Goal: Task Accomplishment & Management: Complete application form

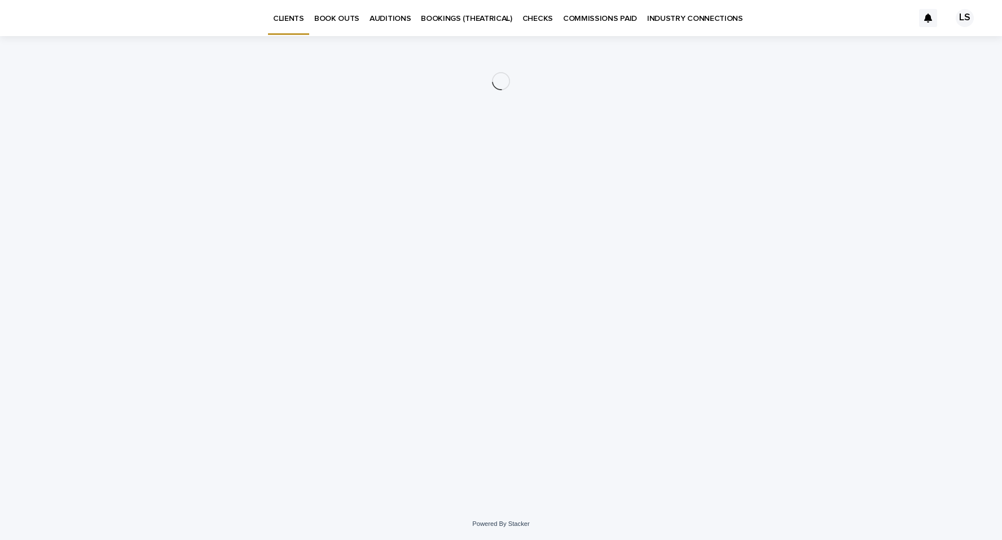
click at [351, 20] on p "BOOK OUTS" at bounding box center [336, 12] width 45 height 24
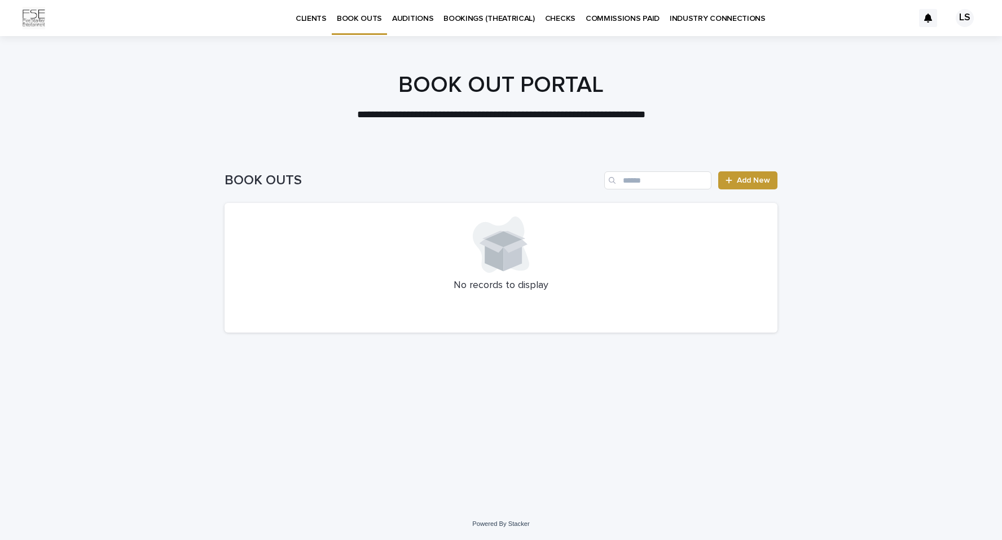
click at [464, 257] on div at bounding box center [501, 245] width 526 height 56
click at [742, 180] on span "Add New" at bounding box center [753, 181] width 33 height 8
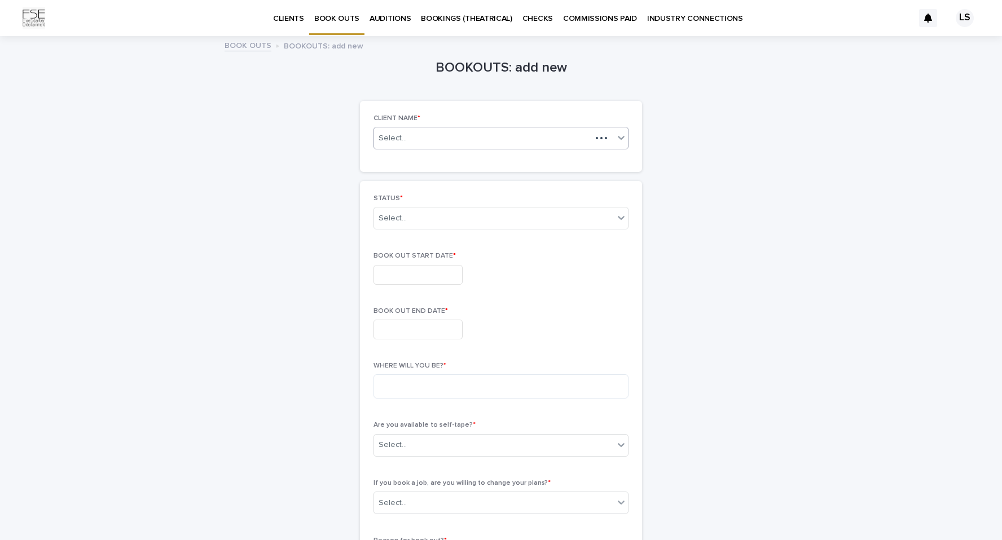
click at [408, 135] on div "Select..." at bounding box center [482, 138] width 217 height 14
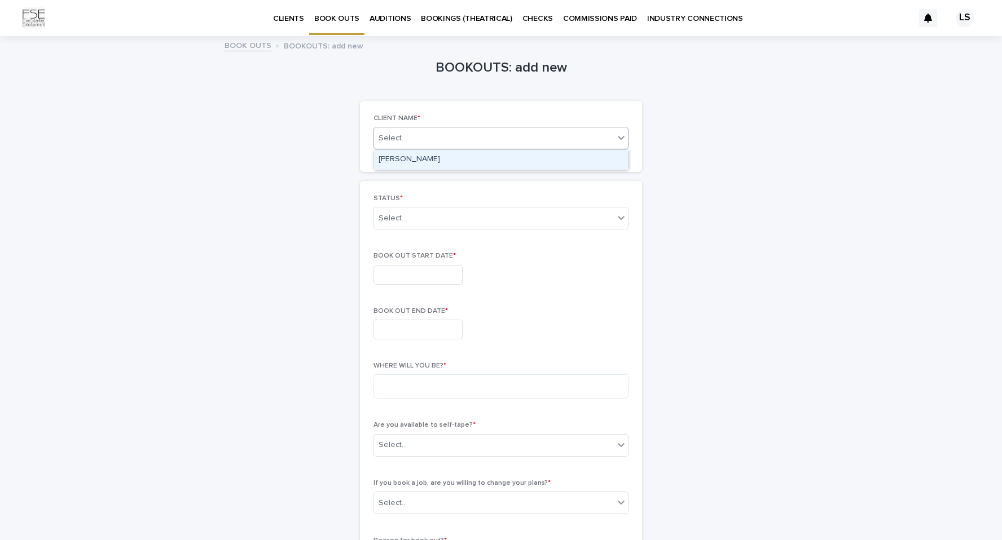
click at [405, 155] on div "[PERSON_NAME]" at bounding box center [501, 160] width 254 height 20
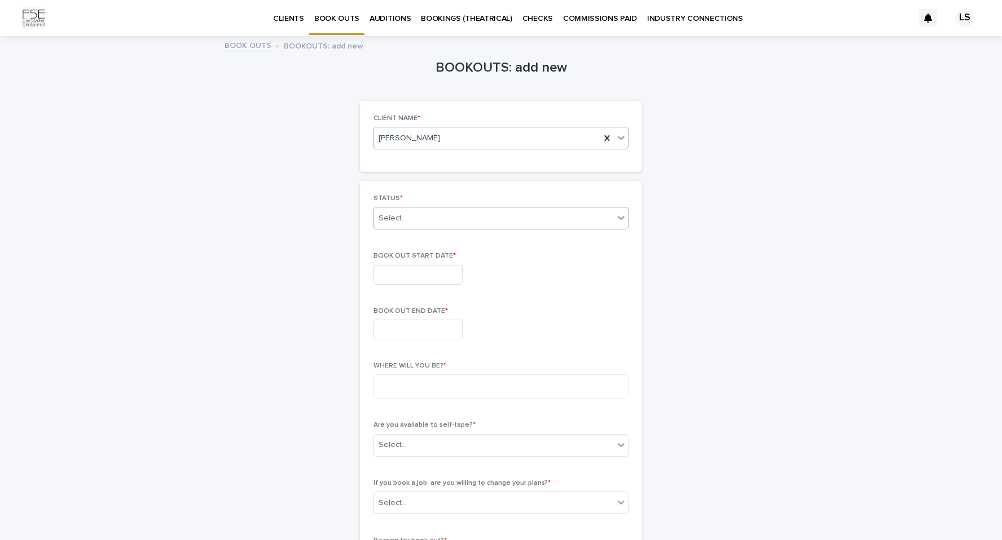
click at [398, 218] on div "Select..." at bounding box center [392, 219] width 28 height 12
click at [399, 231] on div "CURRENT BOOK OUT" at bounding box center [501, 240] width 254 height 20
click at [405, 280] on input "text" at bounding box center [417, 275] width 89 height 20
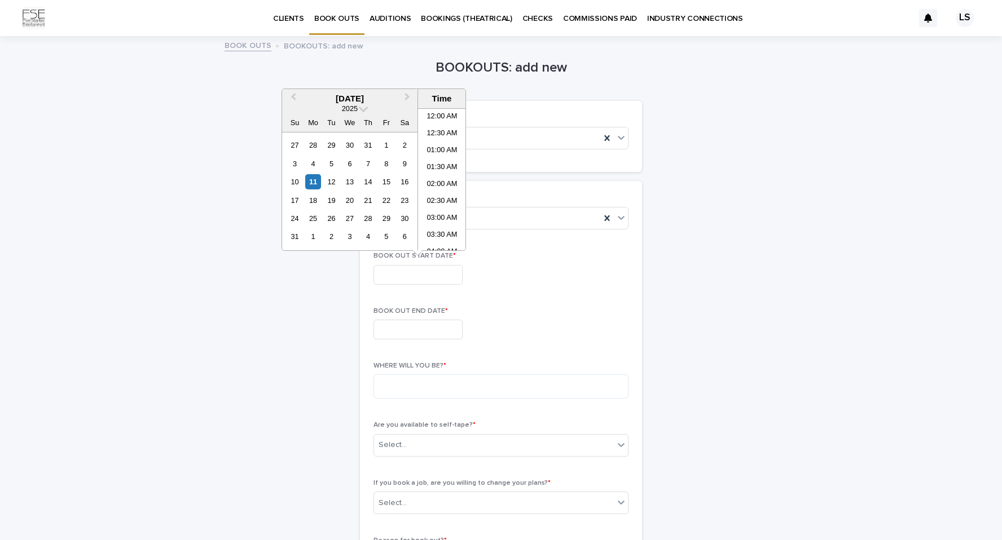
scroll to position [462, 0]
click at [332, 183] on div "12" at bounding box center [331, 181] width 15 height 15
type input "**********"
click at [438, 332] on input "text" at bounding box center [417, 330] width 89 height 20
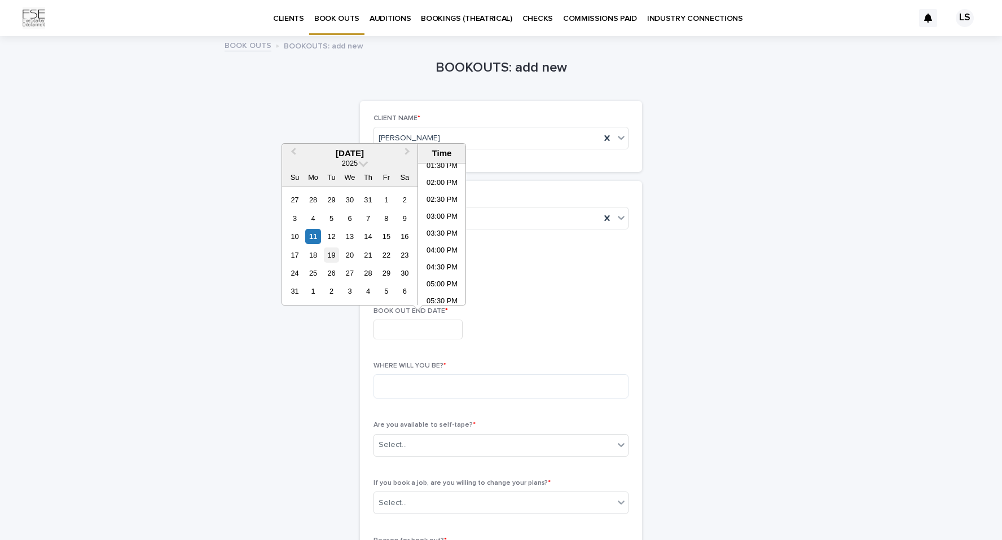
click at [333, 257] on div "19" at bounding box center [331, 255] width 15 height 15
click at [440, 328] on input "**********" at bounding box center [417, 330] width 89 height 20
click at [444, 331] on input "**********" at bounding box center [417, 330] width 89 height 20
click at [444, 262] on li "09:00 PM" at bounding box center [442, 263] width 48 height 17
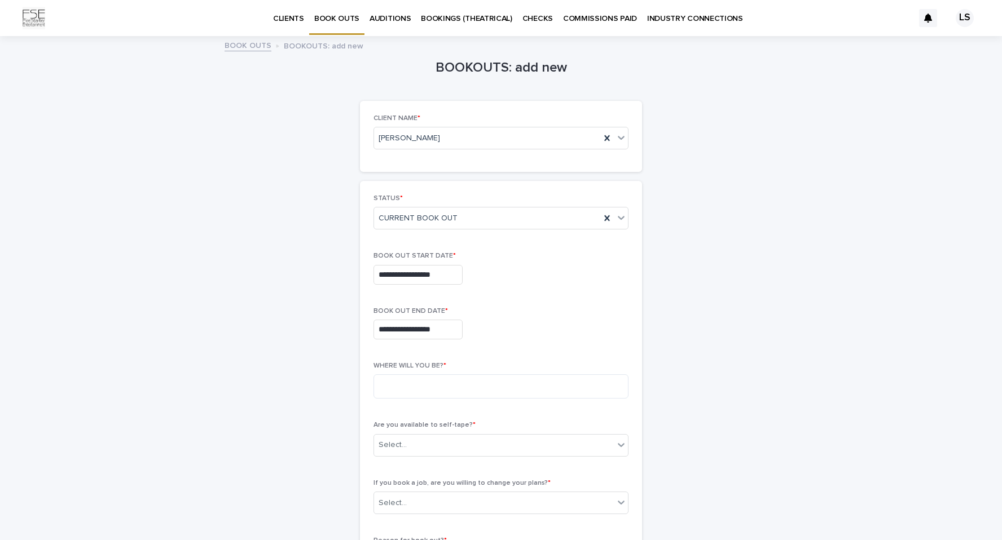
type input "**********"
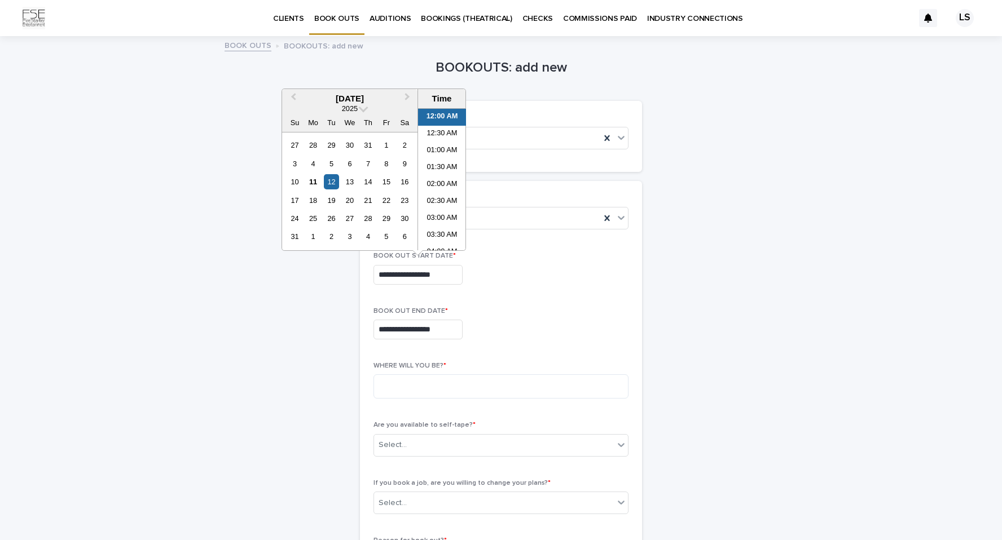
click at [433, 274] on input "**********" at bounding box center [417, 275] width 89 height 20
click at [446, 205] on li "11:00 AM" at bounding box center [442, 209] width 48 height 17
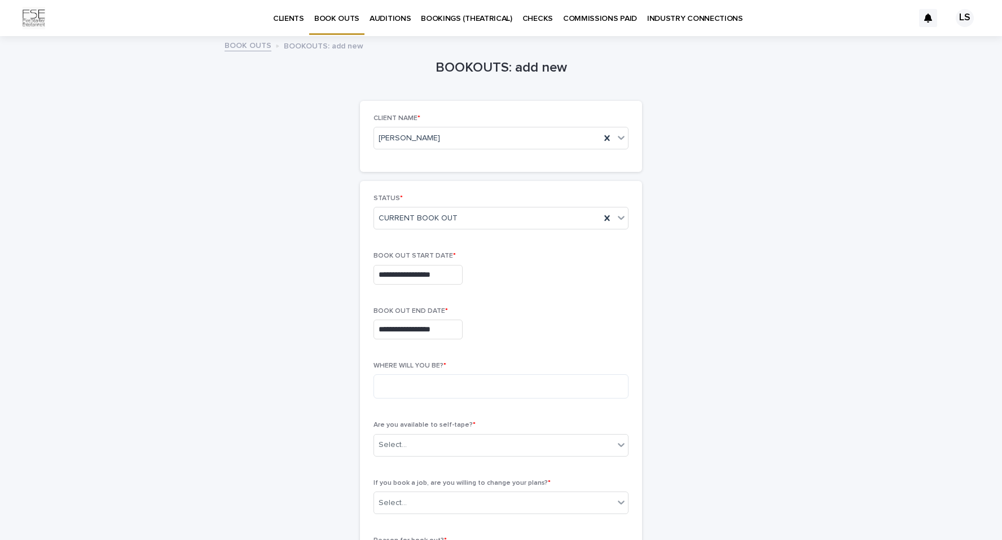
type input "**********"
click at [442, 389] on textarea at bounding box center [500, 386] width 255 height 24
type textarea "*********"
click at [424, 449] on div "Select..." at bounding box center [494, 445] width 240 height 19
click at [419, 466] on div "YES" at bounding box center [501, 467] width 254 height 20
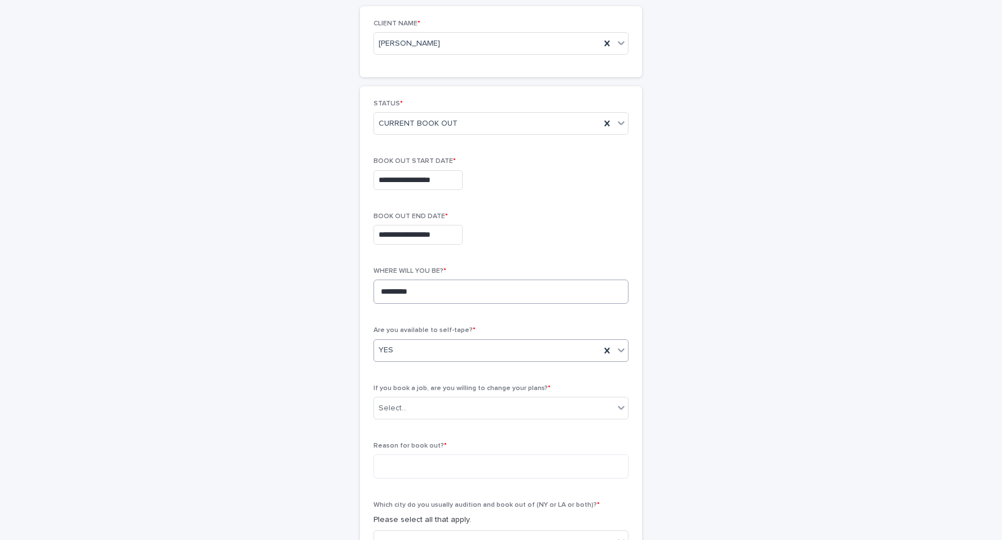
scroll to position [97, 0]
click at [515, 408] on div "Select..." at bounding box center [494, 406] width 240 height 19
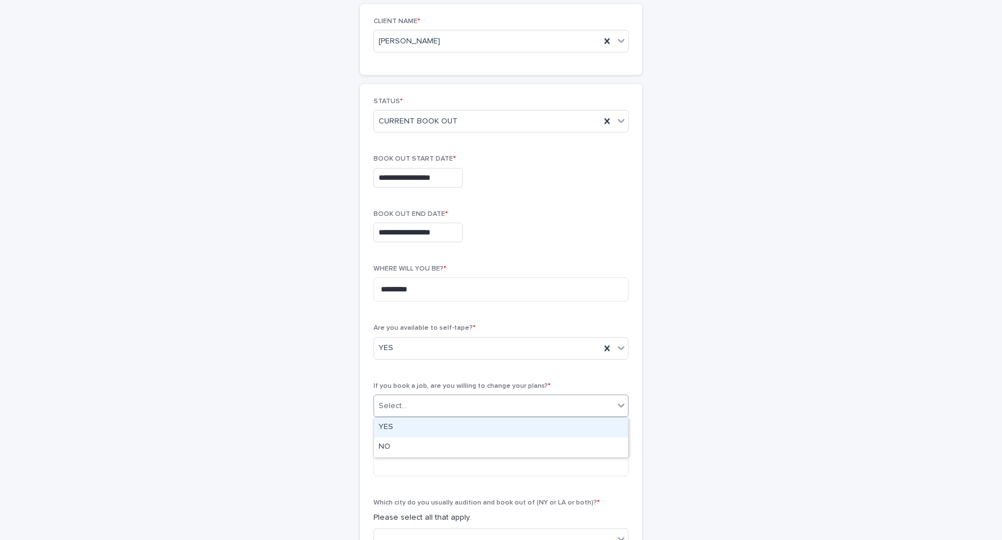
click at [504, 432] on div "YES" at bounding box center [501, 428] width 254 height 20
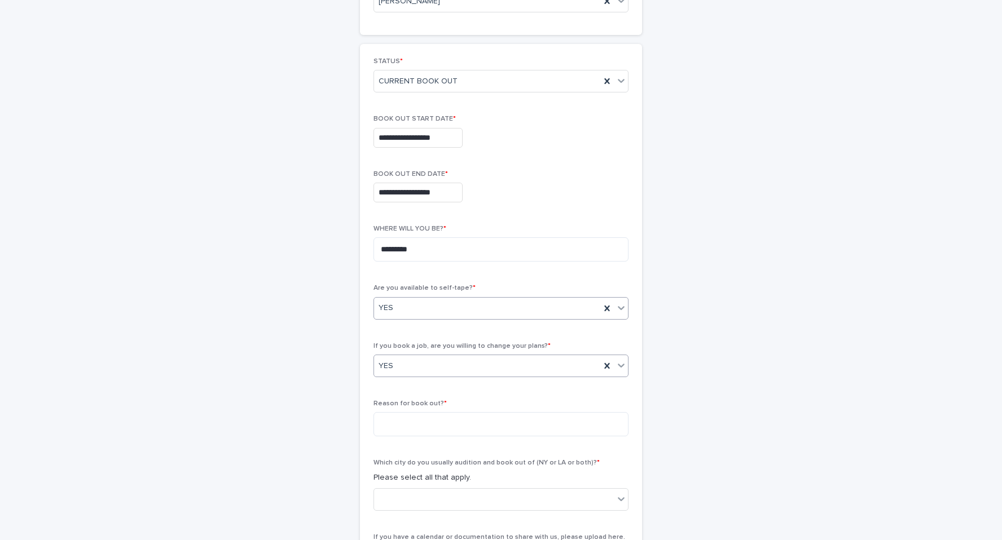
scroll to position [157, 0]
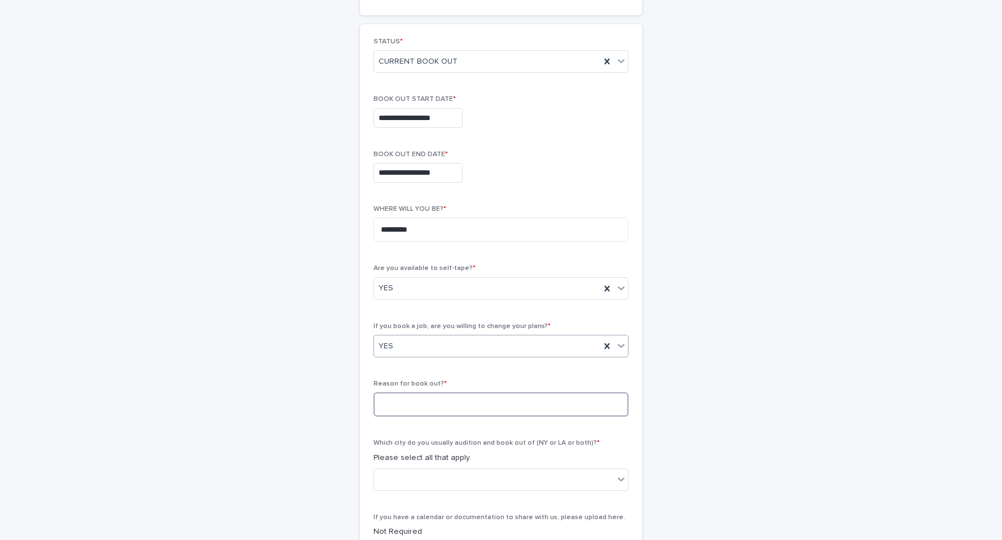
click at [483, 404] on textarea at bounding box center [500, 405] width 255 height 24
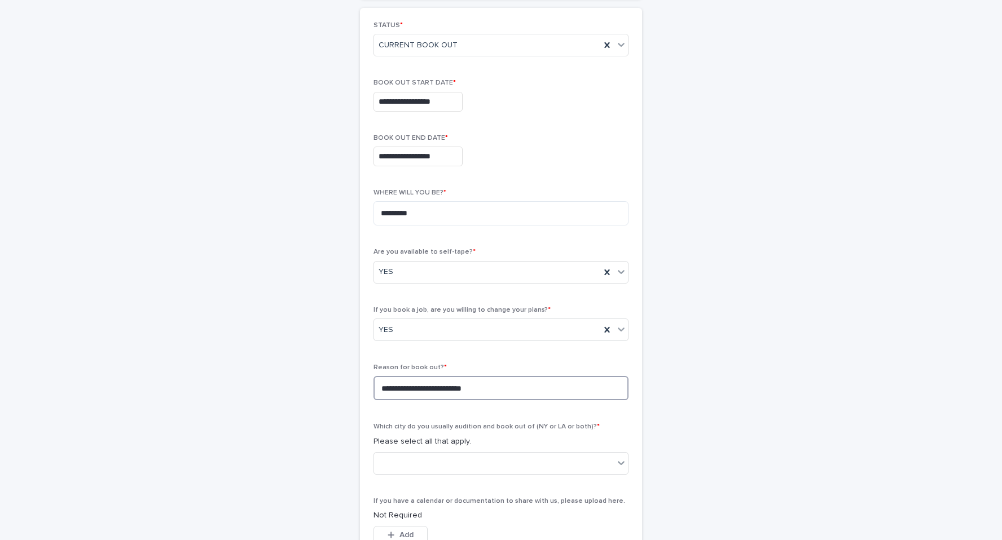
scroll to position [180, 0]
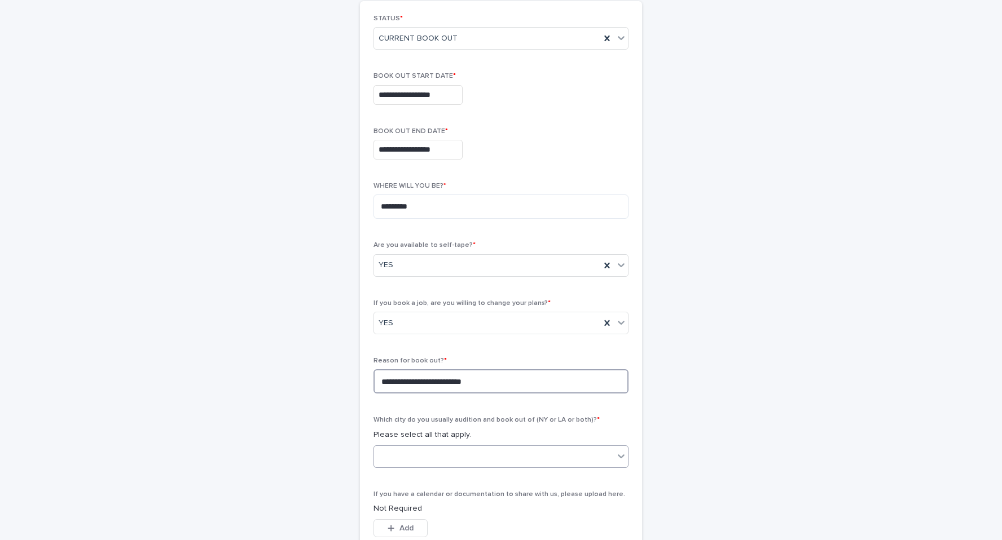
type textarea "**********"
click at [565, 456] on div at bounding box center [494, 456] width 240 height 19
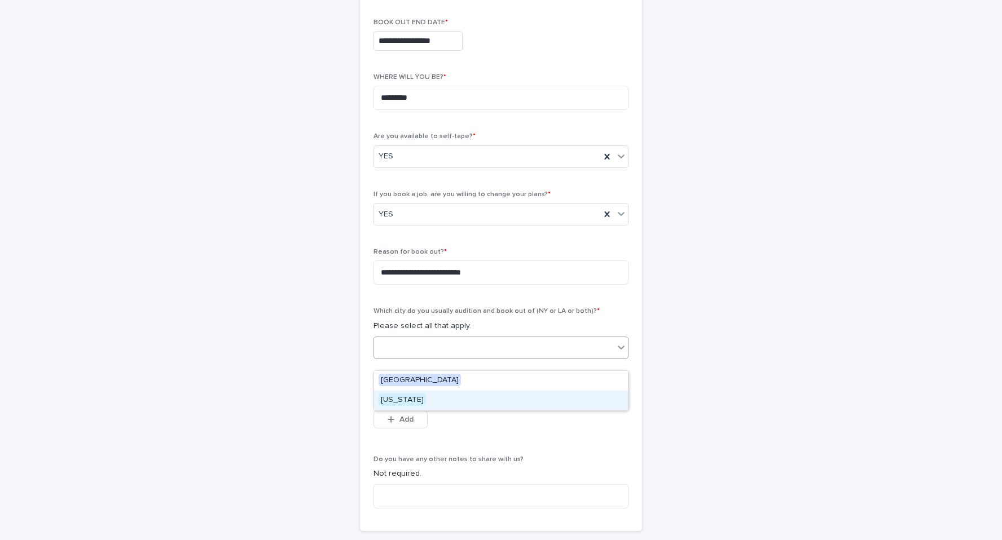
scroll to position [292, 0]
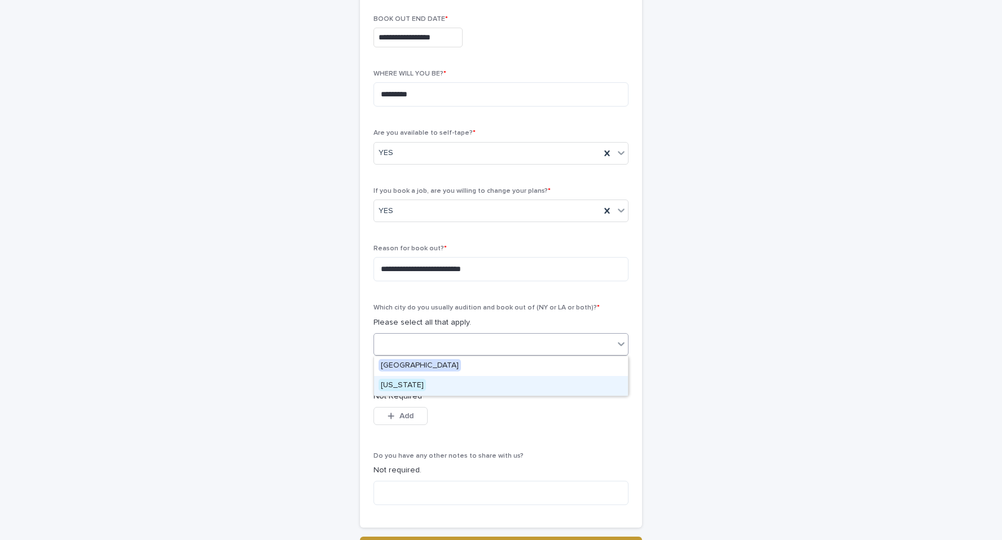
click at [441, 383] on div "[US_STATE]" at bounding box center [501, 386] width 254 height 20
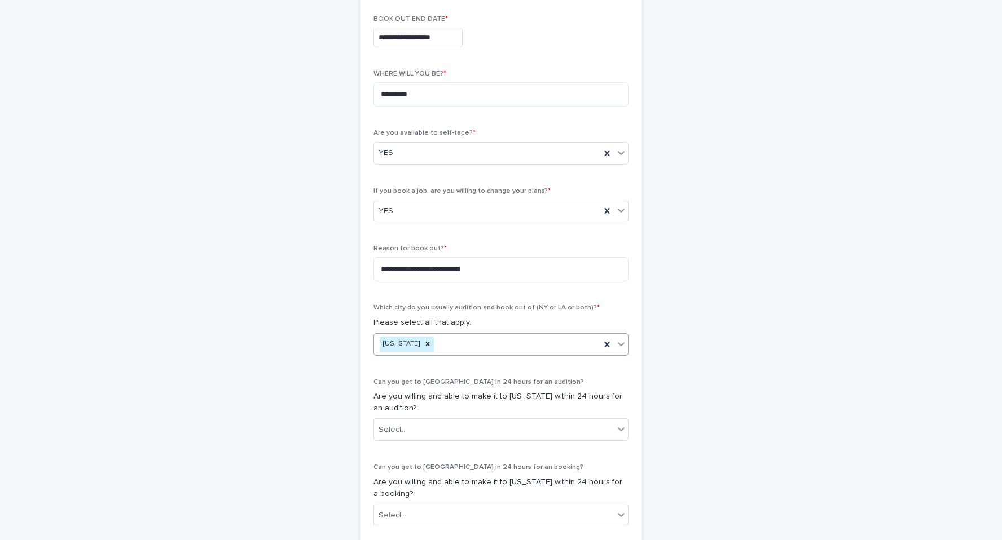
scroll to position [378, 0]
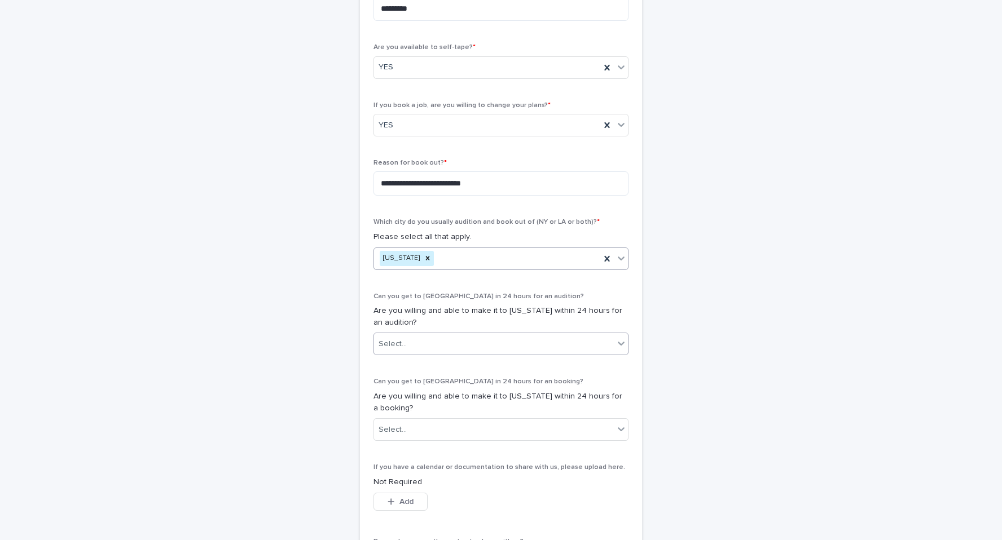
click at [438, 341] on div "Select..." at bounding box center [494, 344] width 240 height 19
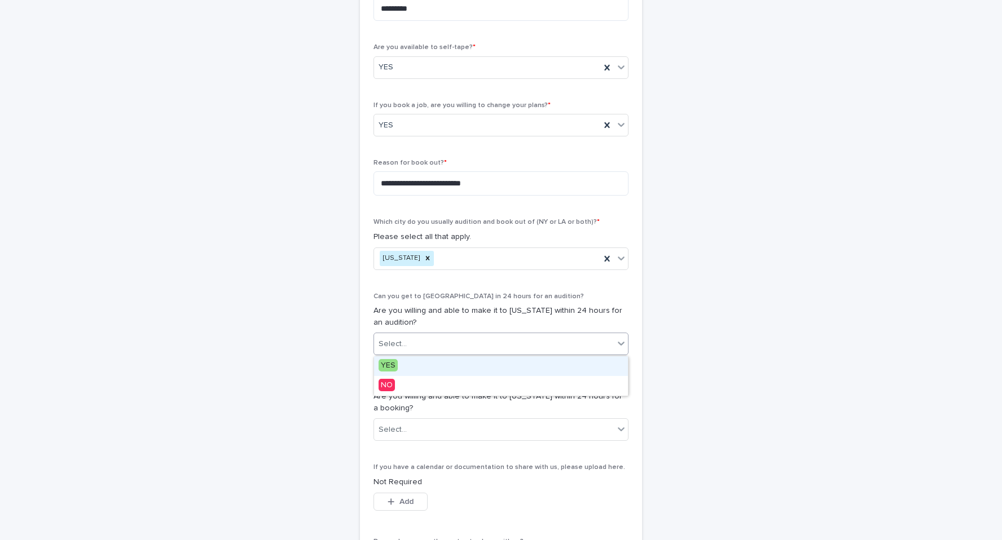
click at [425, 364] on div "YES" at bounding box center [501, 366] width 254 height 20
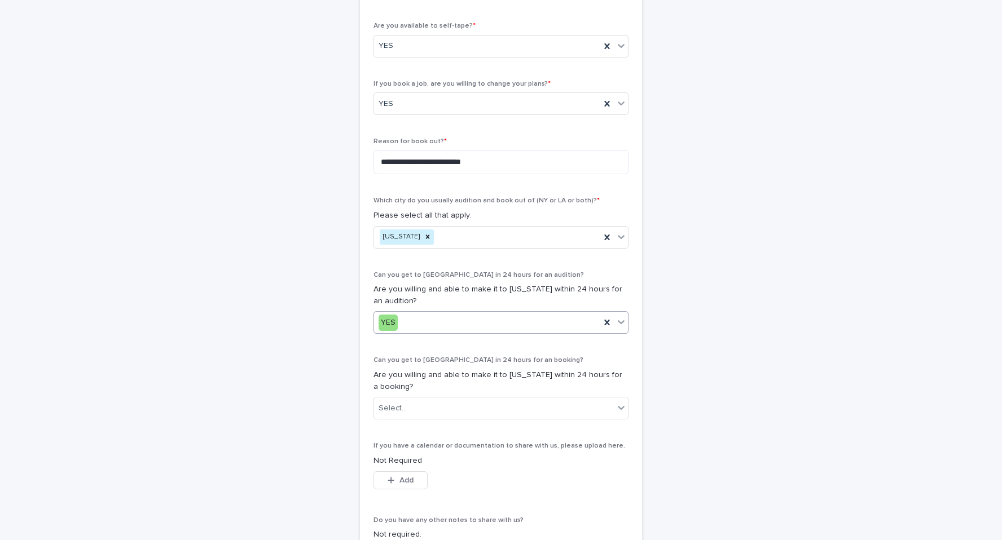
scroll to position [400, 0]
click at [389, 412] on div "Select..." at bounding box center [392, 408] width 28 height 12
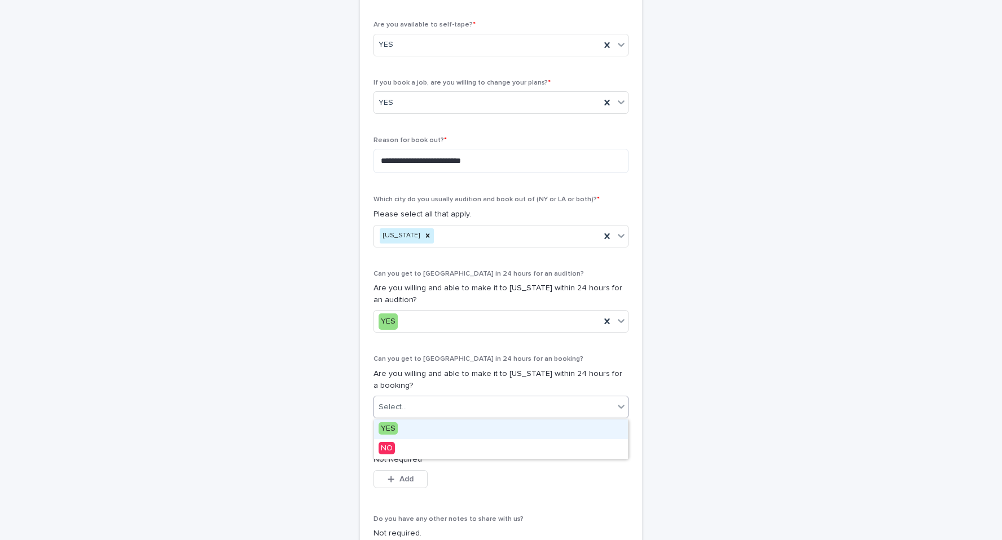
click at [388, 433] on span "YES" at bounding box center [387, 428] width 19 height 12
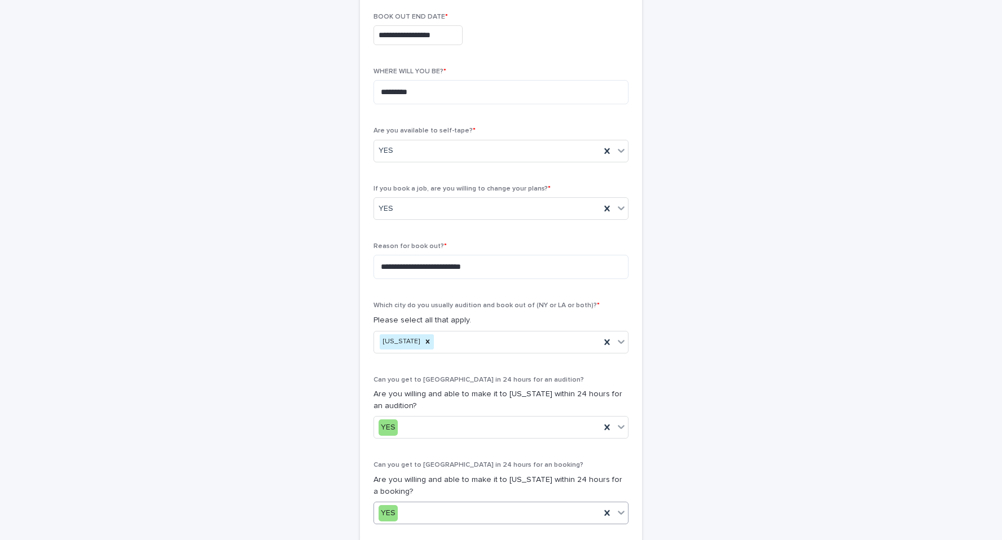
scroll to position [306, 0]
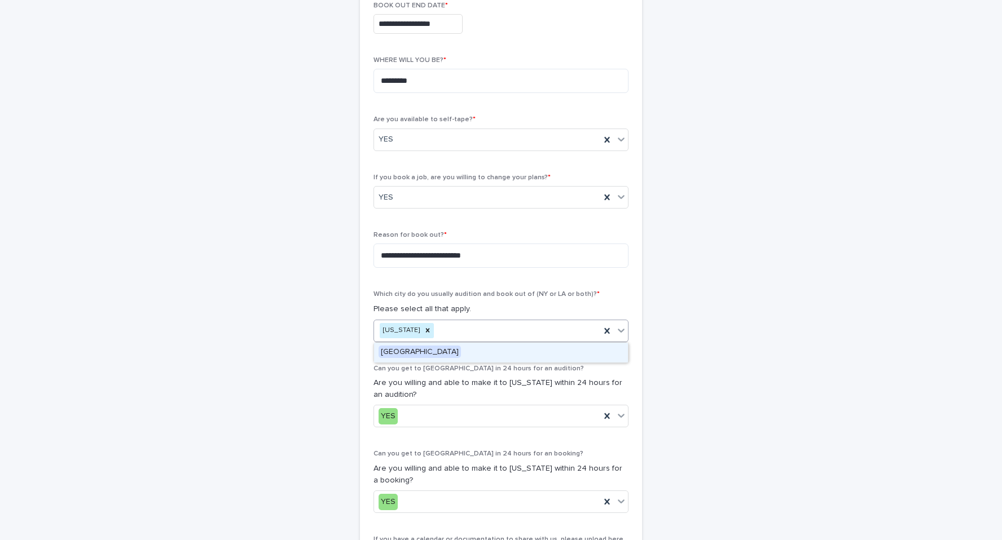
click at [500, 328] on div "[US_STATE]" at bounding box center [487, 331] width 226 height 20
click at [408, 354] on span "[GEOGRAPHIC_DATA]" at bounding box center [419, 352] width 82 height 12
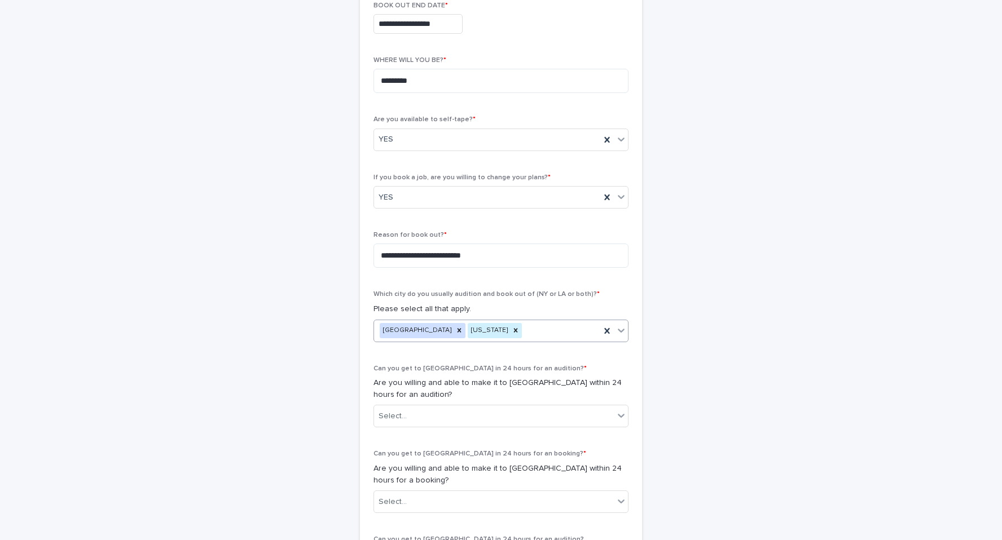
scroll to position [391, 0]
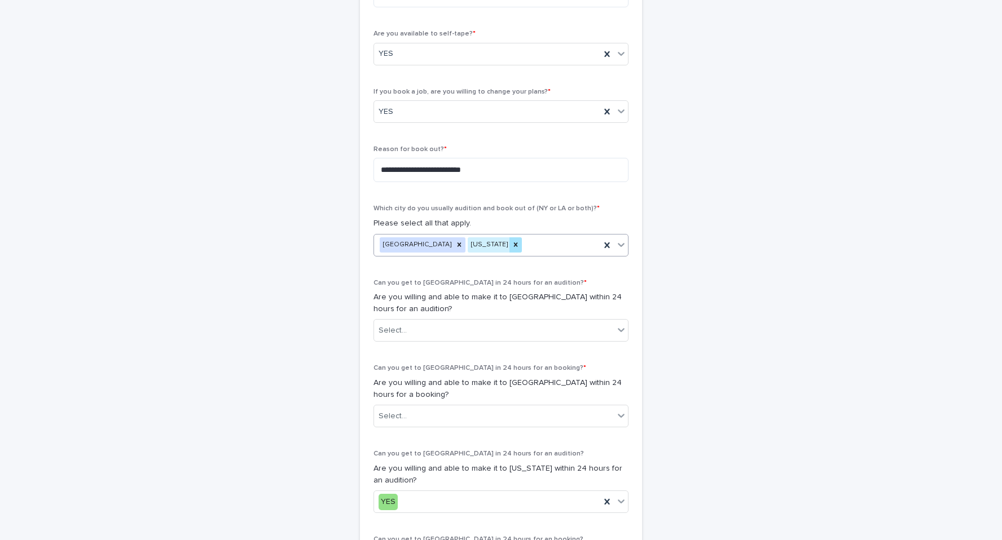
click at [512, 246] on icon at bounding box center [516, 245] width 8 height 8
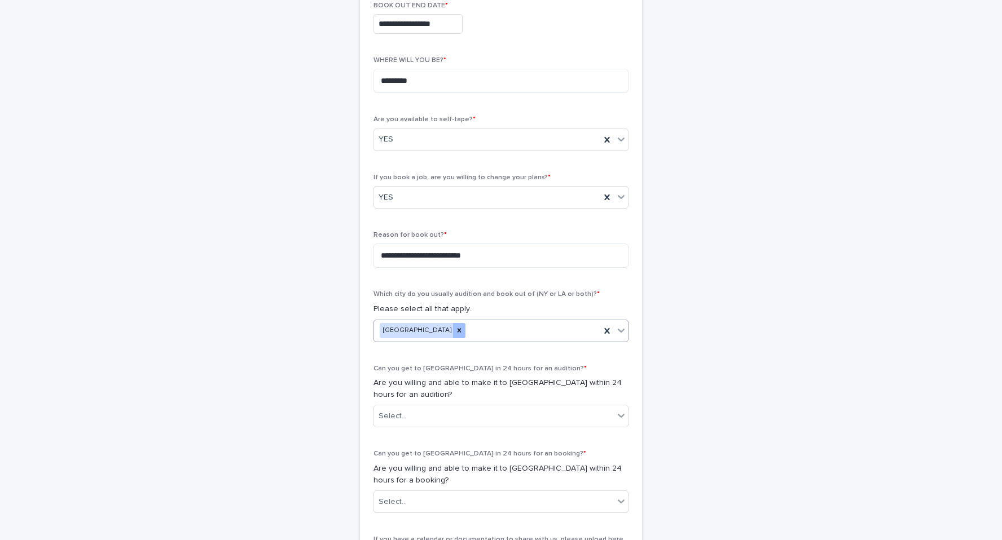
click at [455, 329] on icon at bounding box center [459, 331] width 8 height 8
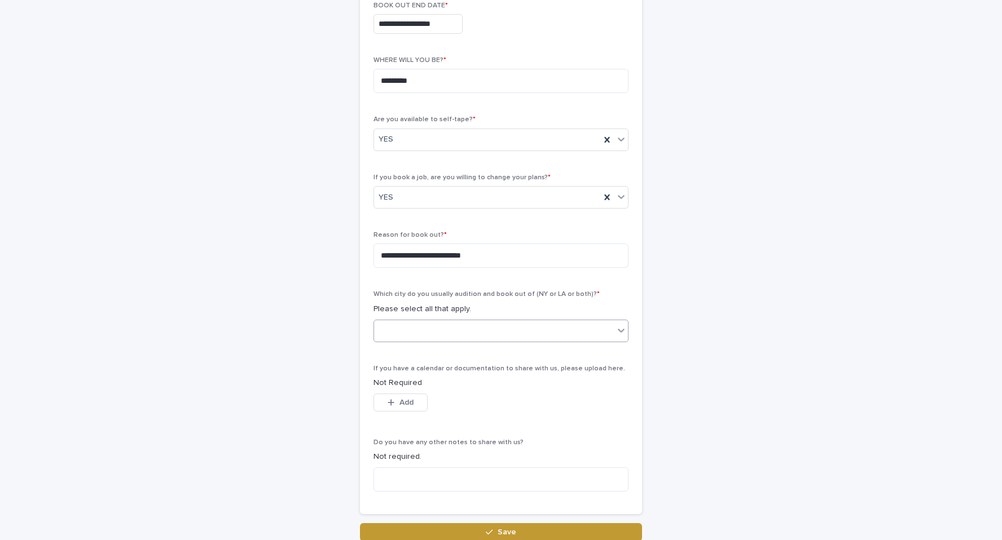
scroll to position [220, 0]
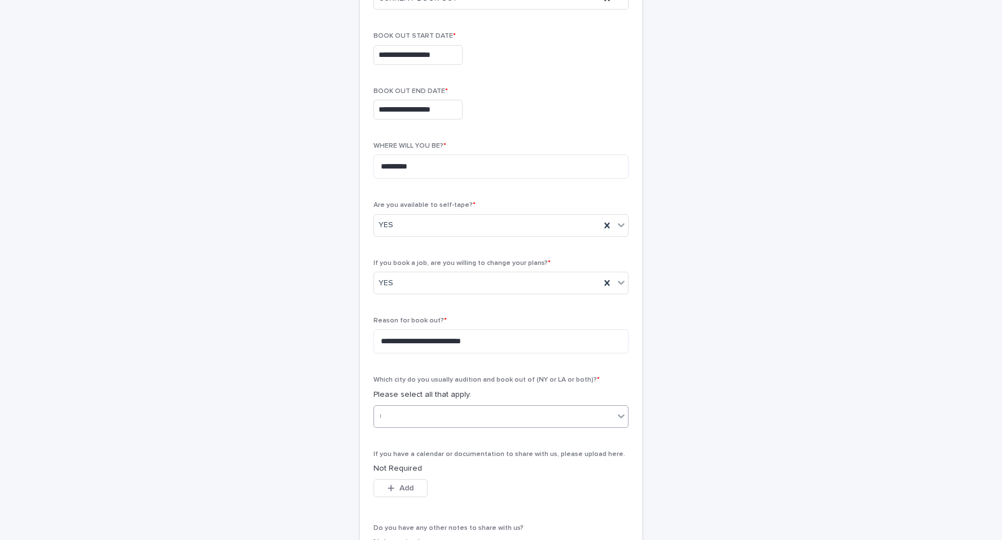
type input "***"
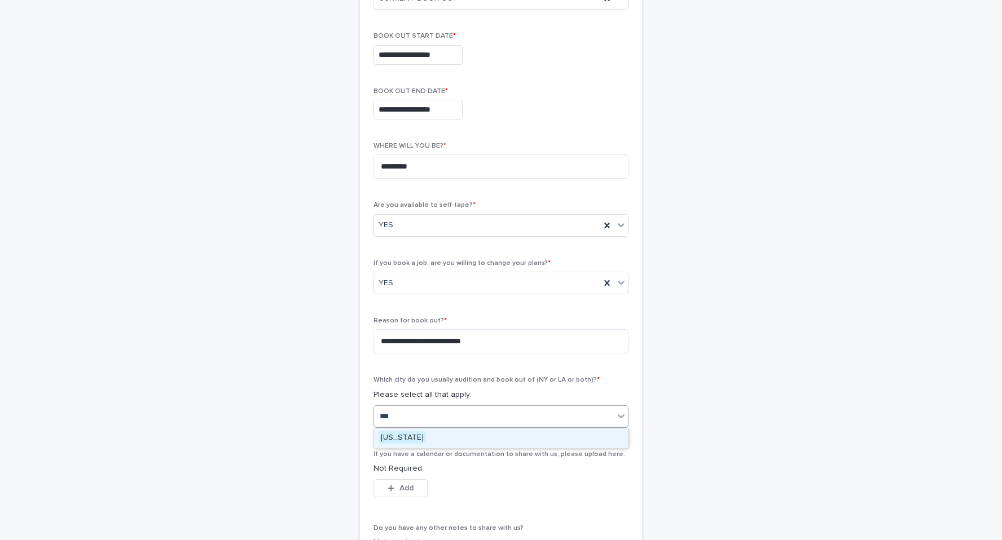
click at [400, 437] on span "[US_STATE]" at bounding box center [401, 437] width 47 height 12
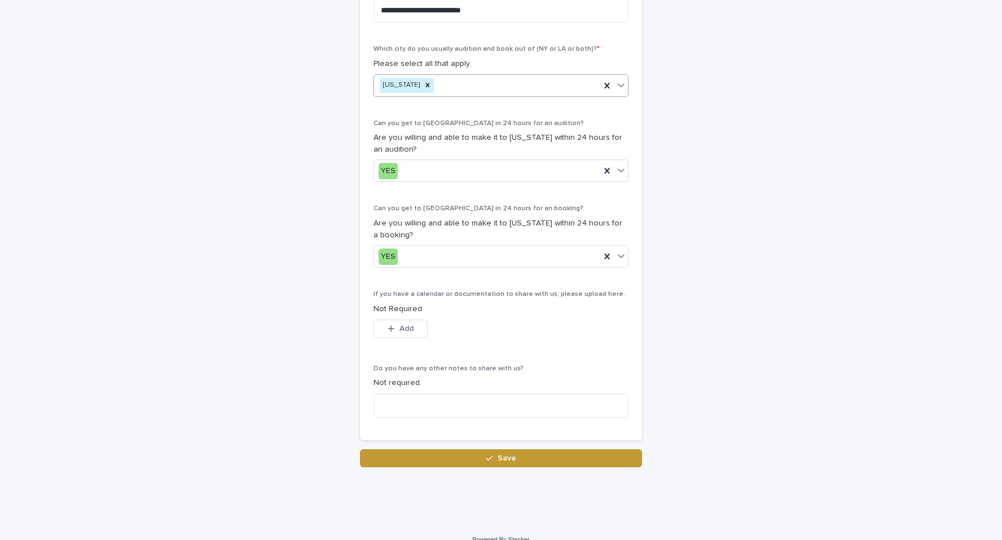
scroll to position [552, 0]
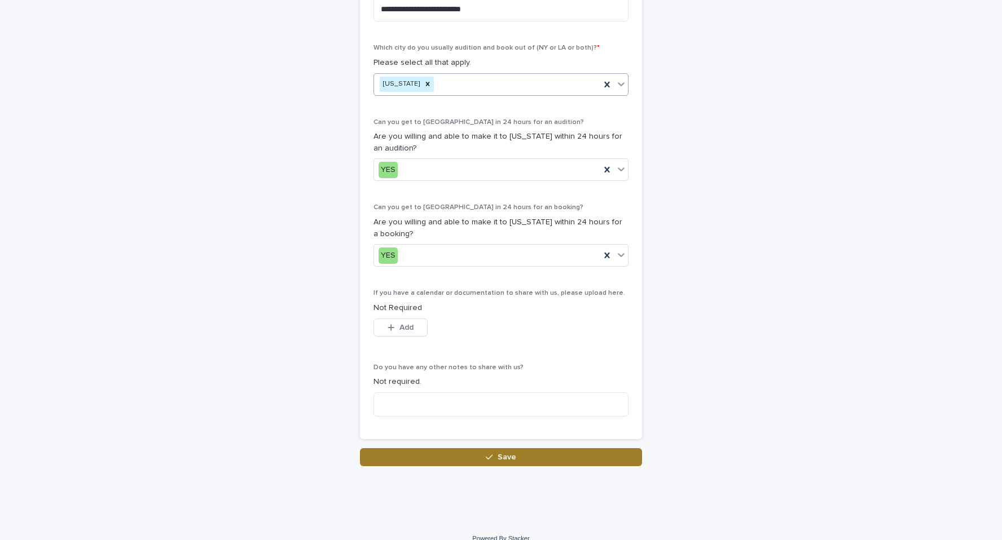
click at [551, 459] on button "Save" at bounding box center [501, 457] width 282 height 18
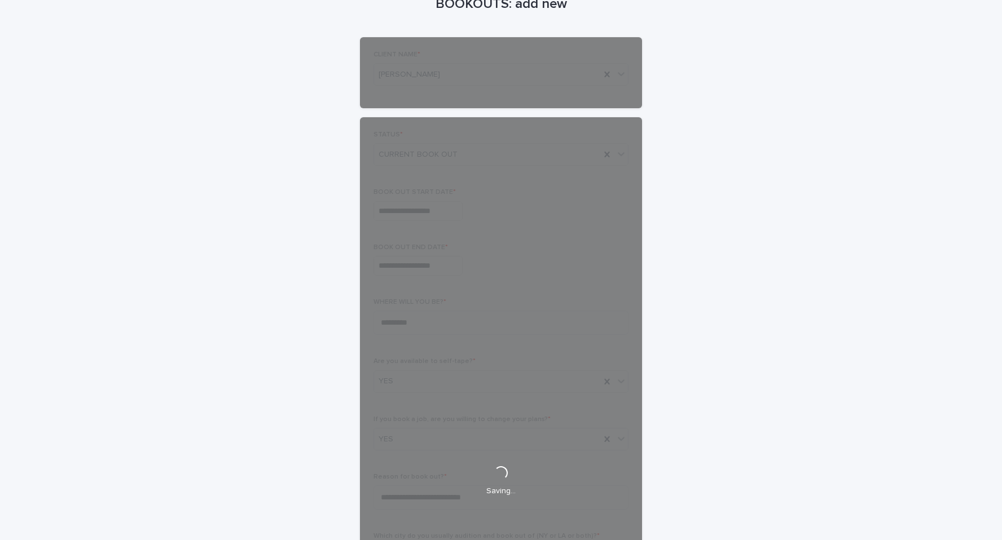
scroll to position [0, 0]
